Goal: Check status: Check status

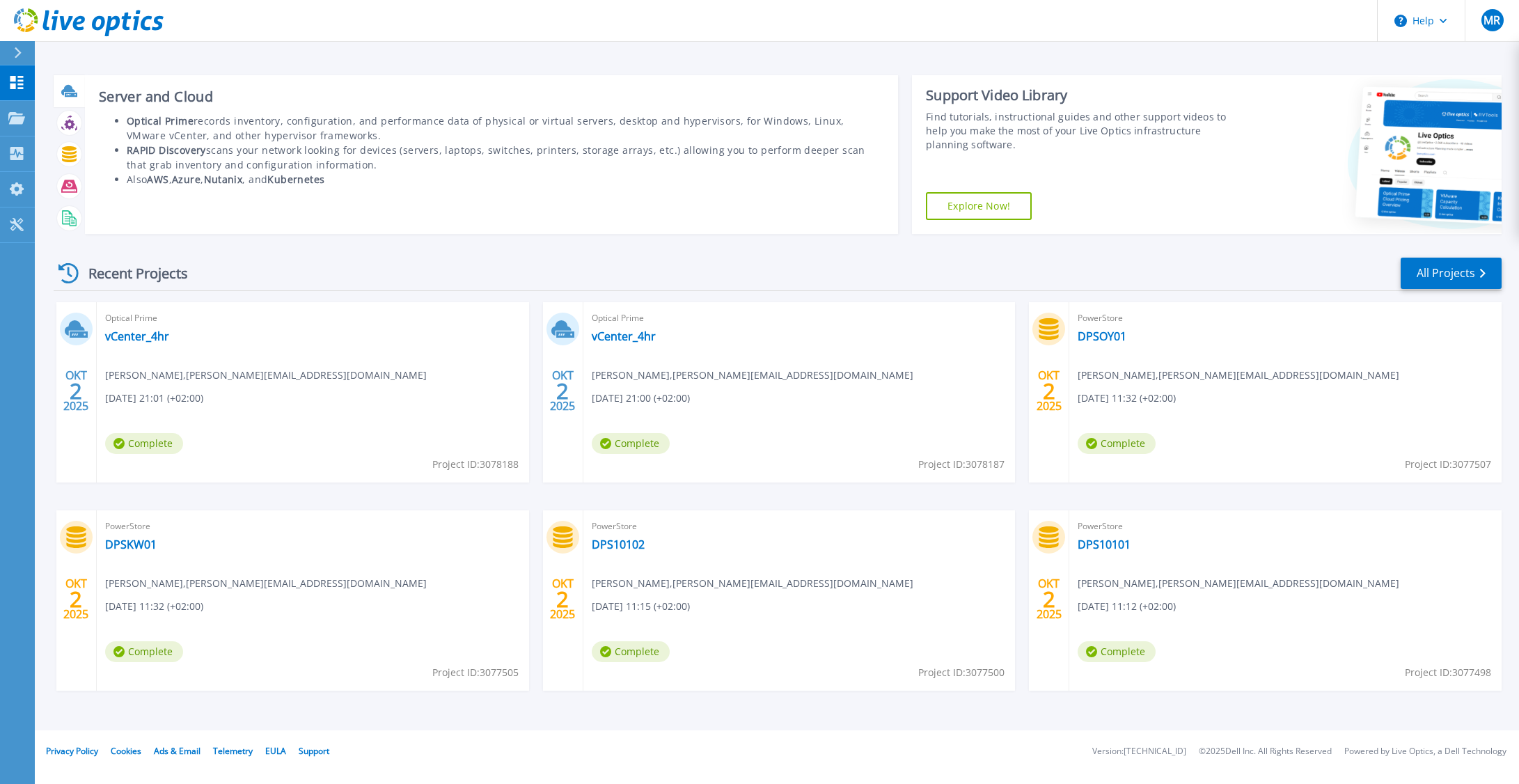
click at [68, 84] on icon at bounding box center [70, 91] width 16 height 16
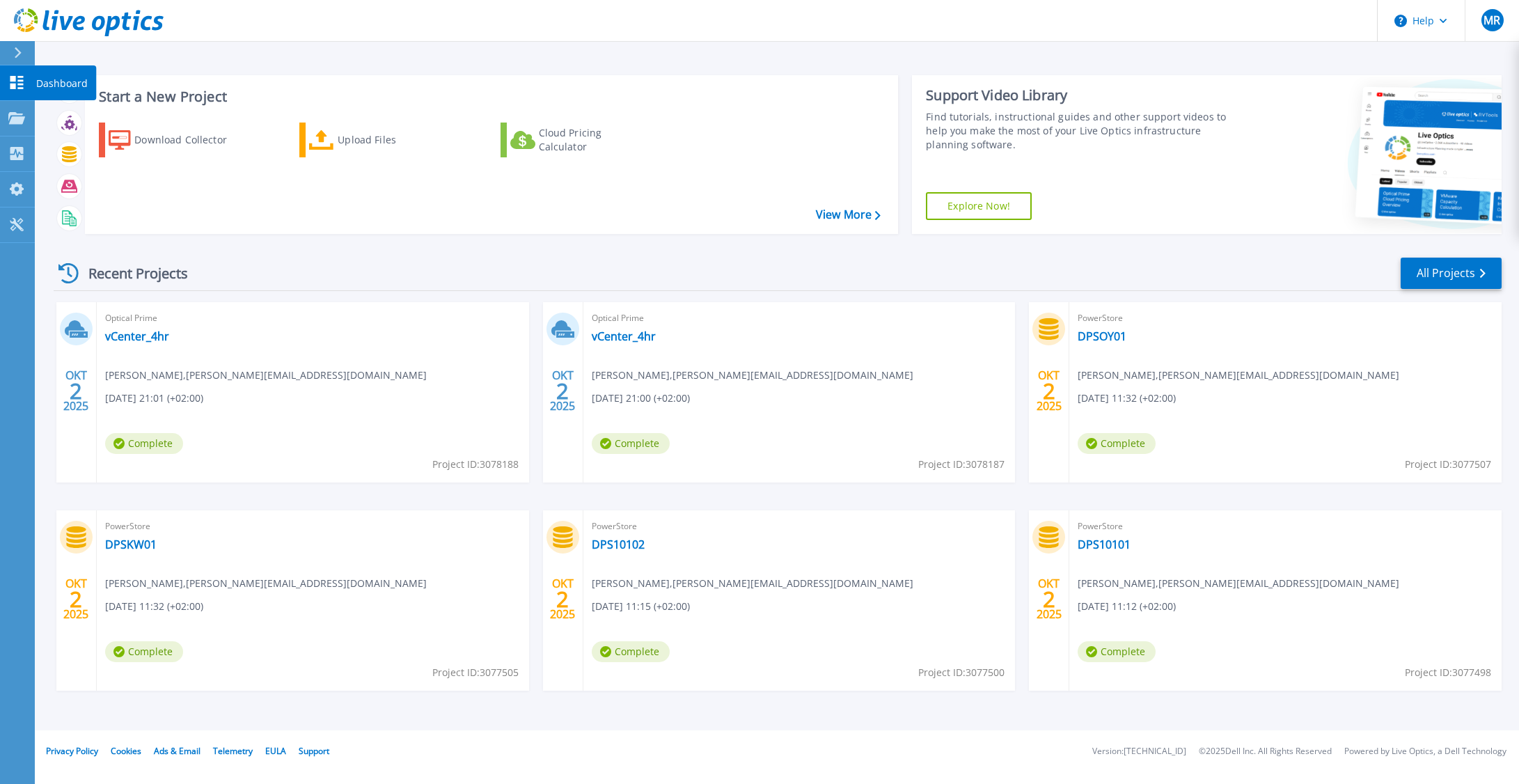
click at [29, 80] on link "Dashboard Dashboard" at bounding box center [17, 83] width 35 height 35
click at [145, 329] on link "vCenter_1day" at bounding box center [140, 336] width 71 height 14
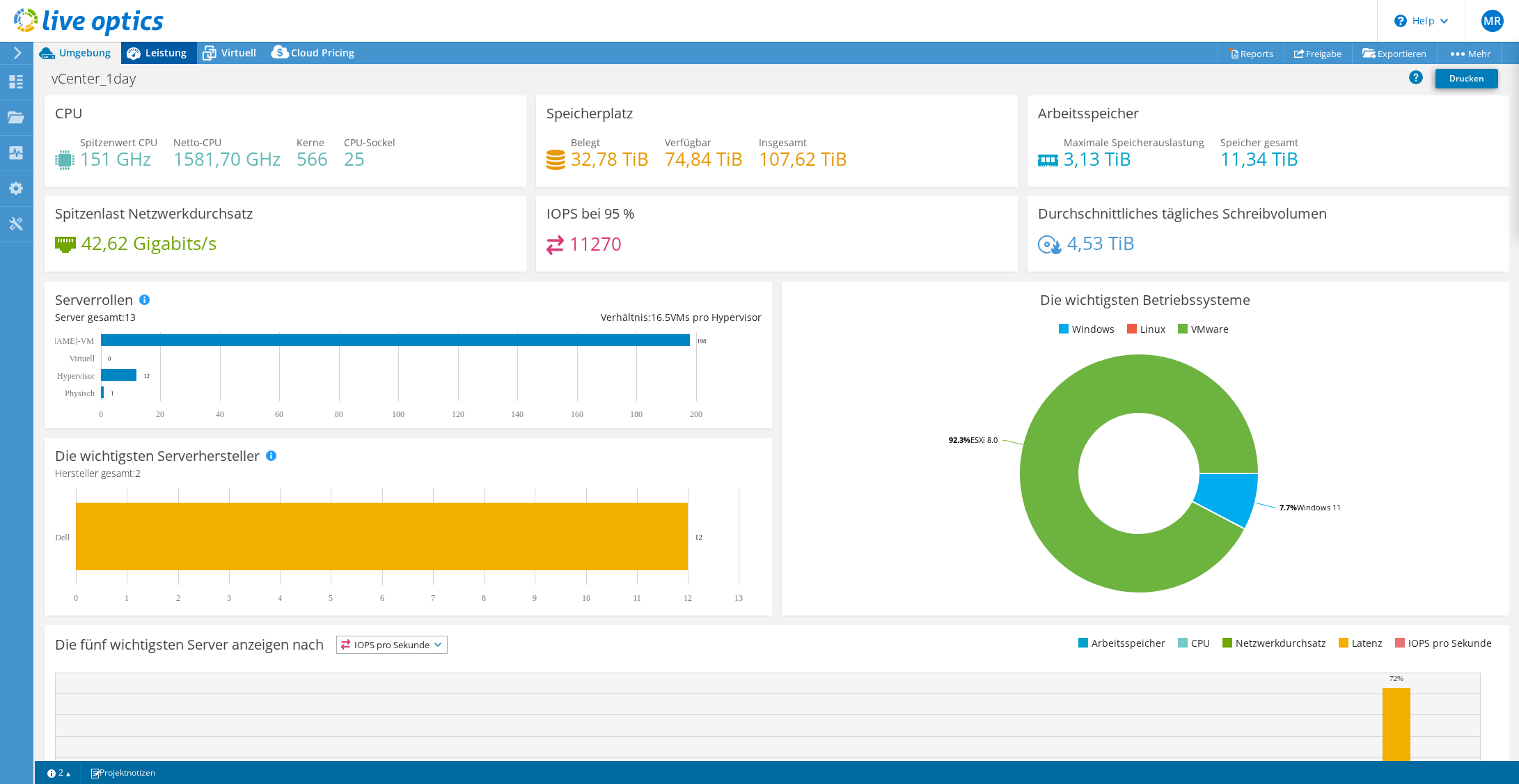
click at [168, 54] on span "Leistung" at bounding box center [166, 52] width 41 height 13
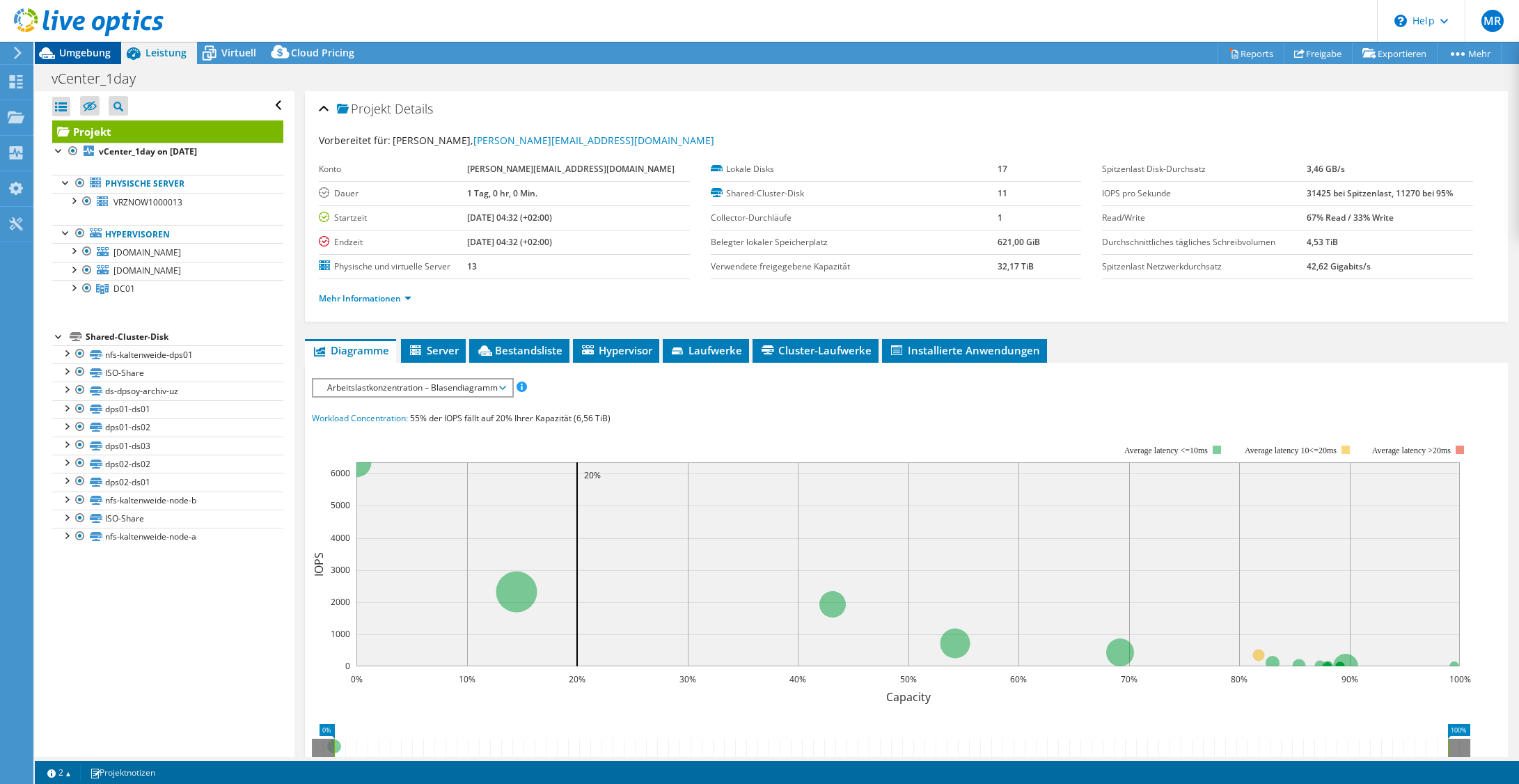
click at [105, 47] on span "Umgebung" at bounding box center [84, 52] width 52 height 13
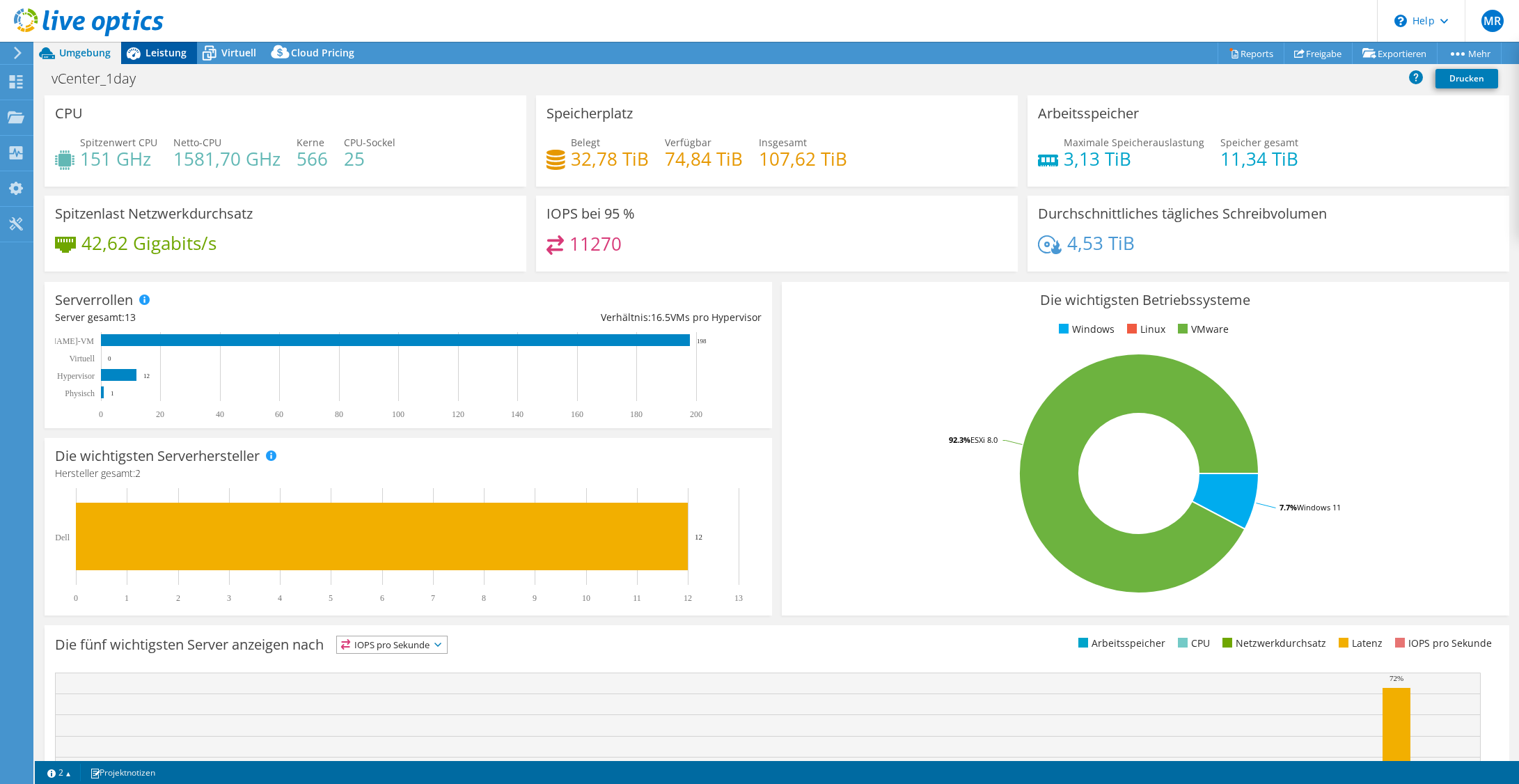
click at [151, 53] on span "Leistung" at bounding box center [166, 52] width 41 height 13
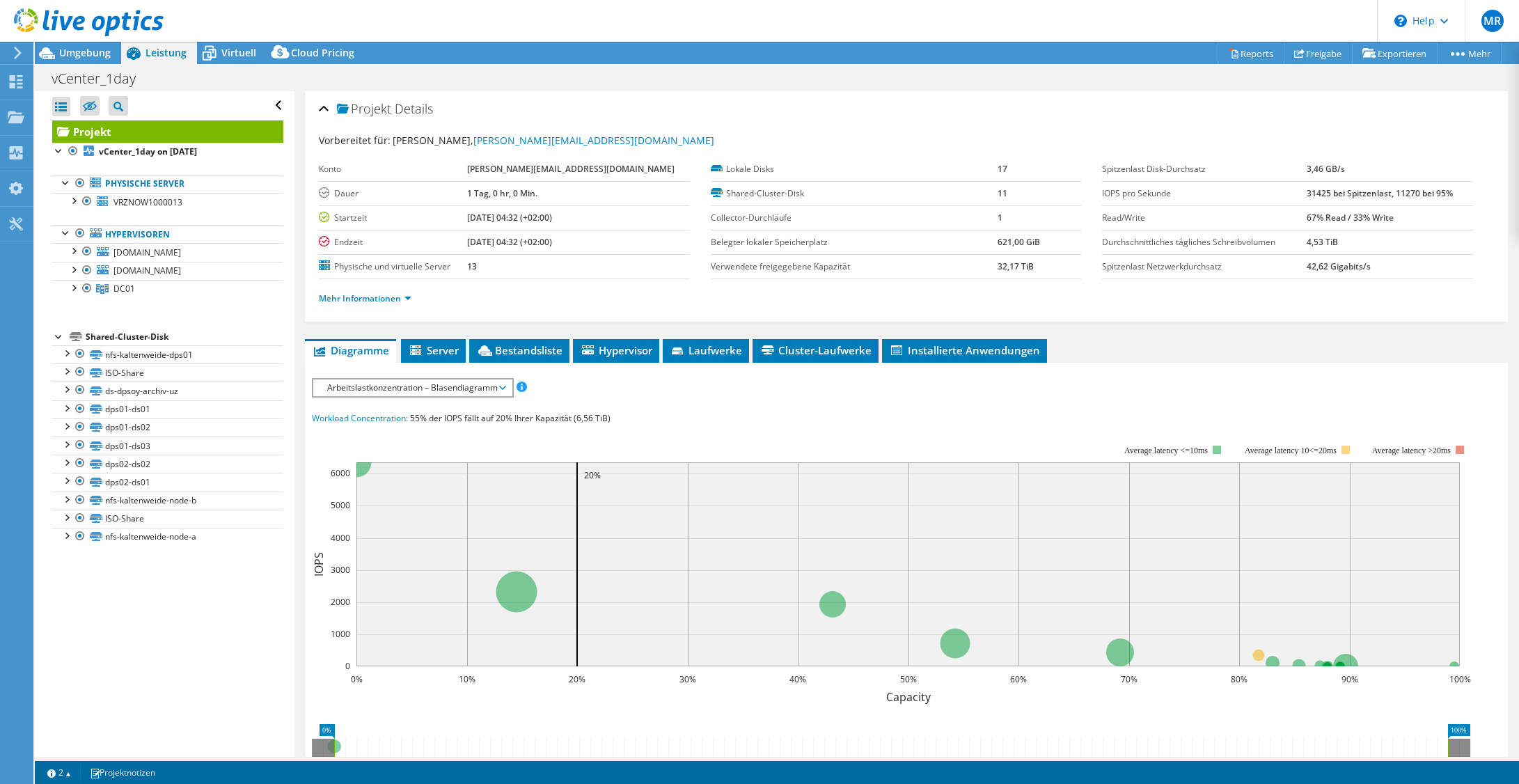
drag, startPoint x: 516, startPoint y: 212, endPoint x: 588, endPoint y: 215, distance: 72.1
click at [588, 215] on tr "Startzeit [DATE] 04:32 (+02:00)" at bounding box center [504, 218] width 371 height 25
copy tr "[DATE] 04:32"
click at [1488, 781] on section "Warnings Messages Die Queue-Depth wurde nicht von VMware VCenter-Servern aufgez…" at bounding box center [778, 773] width 1485 height 23
